Goal: Use online tool/utility

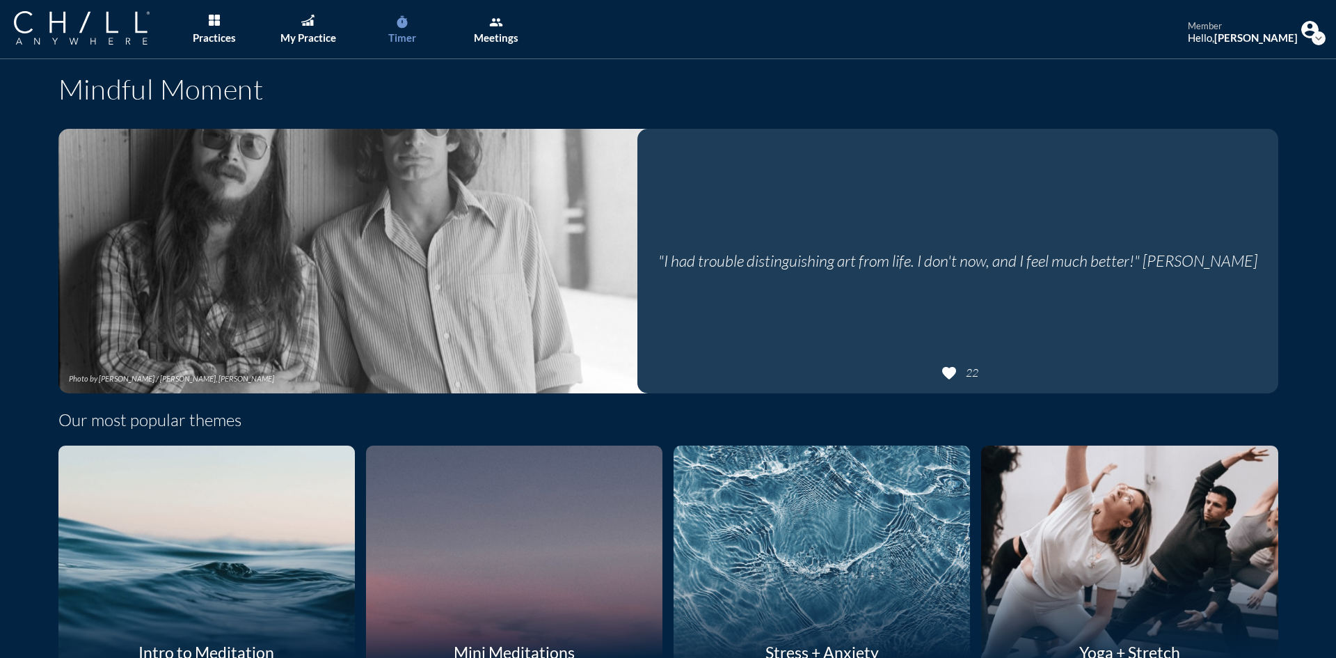
click at [396, 26] on icon "timer" at bounding box center [402, 22] width 14 height 14
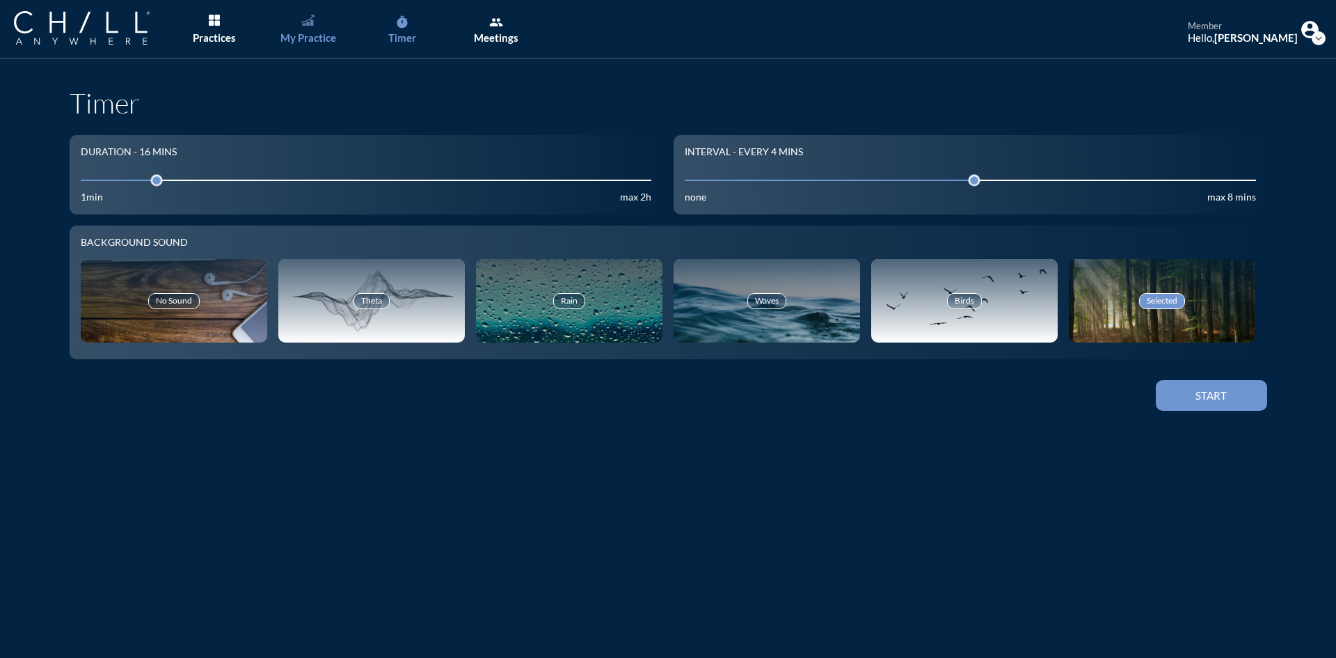
click at [304, 31] on link "My Practice" at bounding box center [307, 29] width 73 height 59
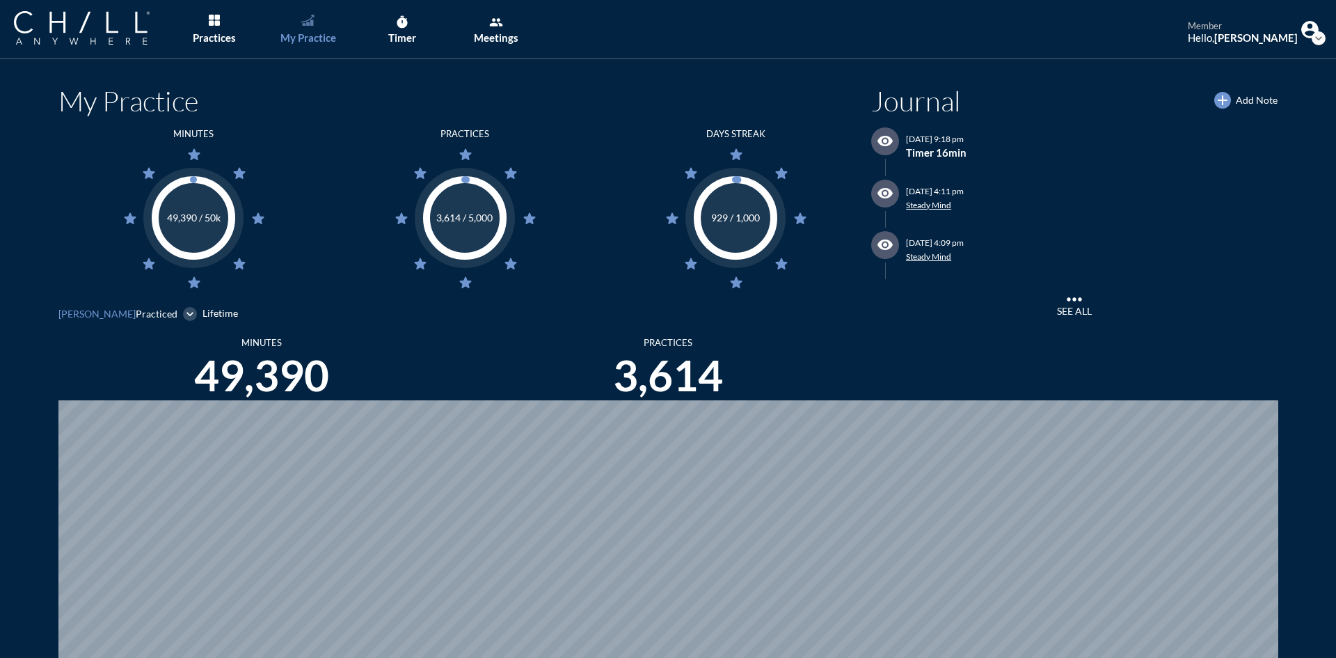
scroll to position [658, 1326]
click at [406, 31] on div "Timer" at bounding box center [402, 37] width 28 height 13
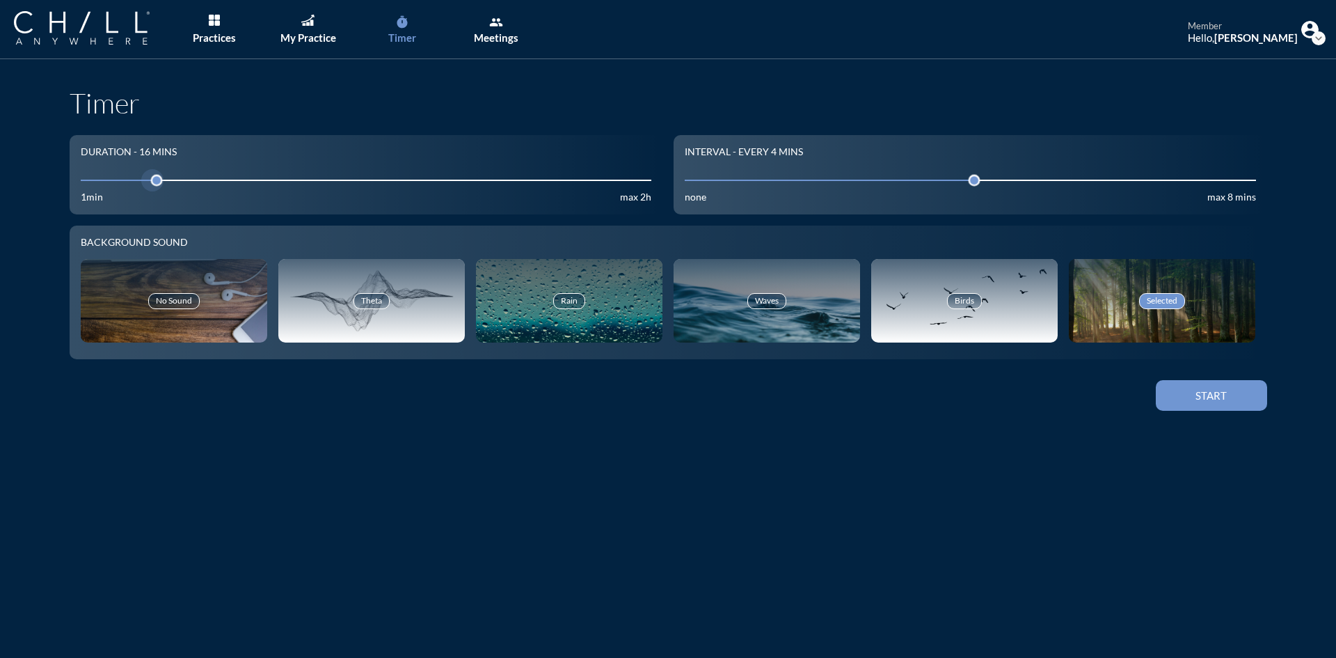
click at [175, 180] on input "16" at bounding box center [366, 179] width 571 height 13
drag, startPoint x: 175, startPoint y: 179, endPoint x: 166, endPoint y: 179, distance: 9.7
click at [166, 179] on div at bounding box center [175, 180] width 19 height 19
click at [405, 41] on div "Timer" at bounding box center [402, 37] width 28 height 13
click at [933, 175] on input "4" at bounding box center [970, 179] width 571 height 13
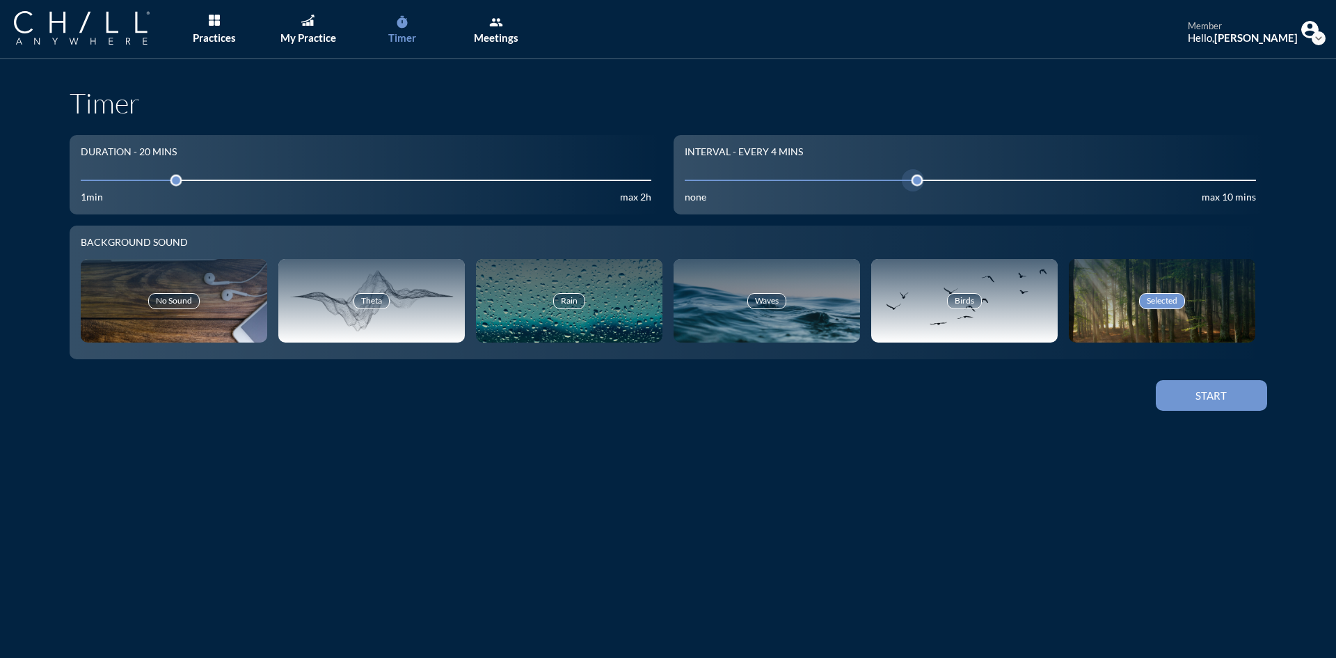
click at [949, 182] on input "4" at bounding box center [970, 179] width 571 height 13
click at [1228, 402] on div "Start" at bounding box center [1211, 395] width 63 height 13
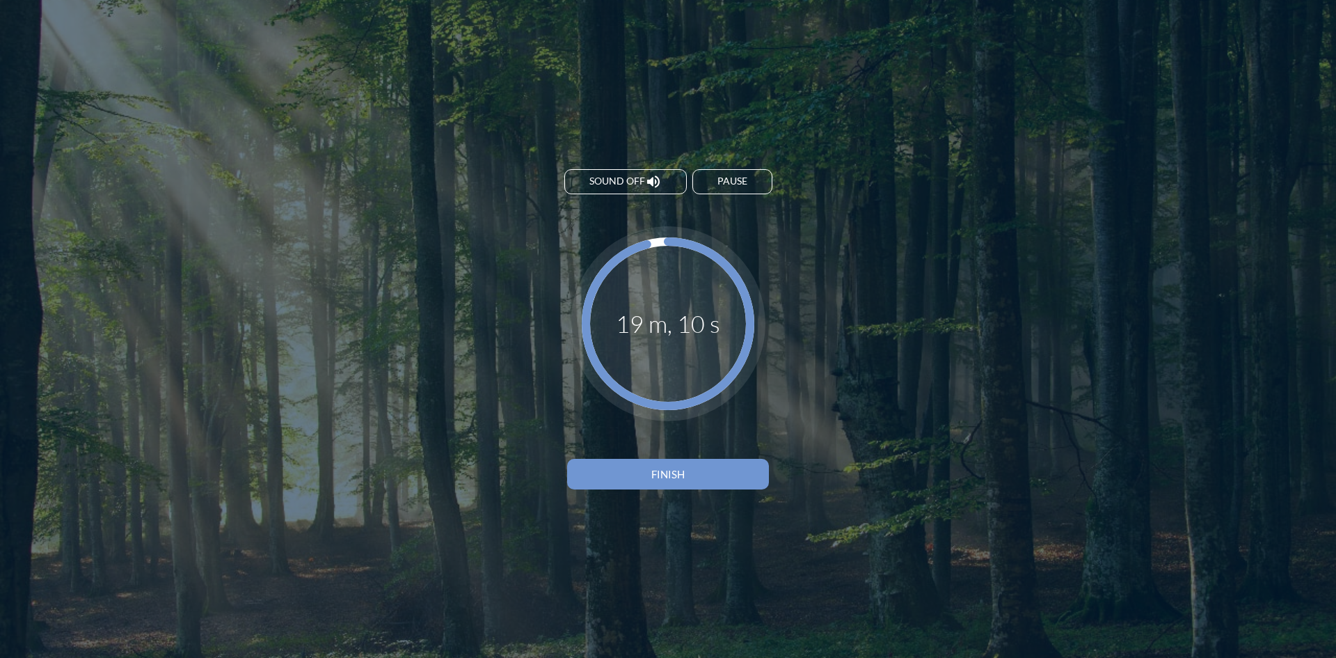
click at [648, 187] on icon "volume_up" at bounding box center [653, 181] width 17 height 17
click at [648, 187] on icon "volume_off" at bounding box center [651, 181] width 17 height 17
